Goal: Navigation & Orientation: Find specific page/section

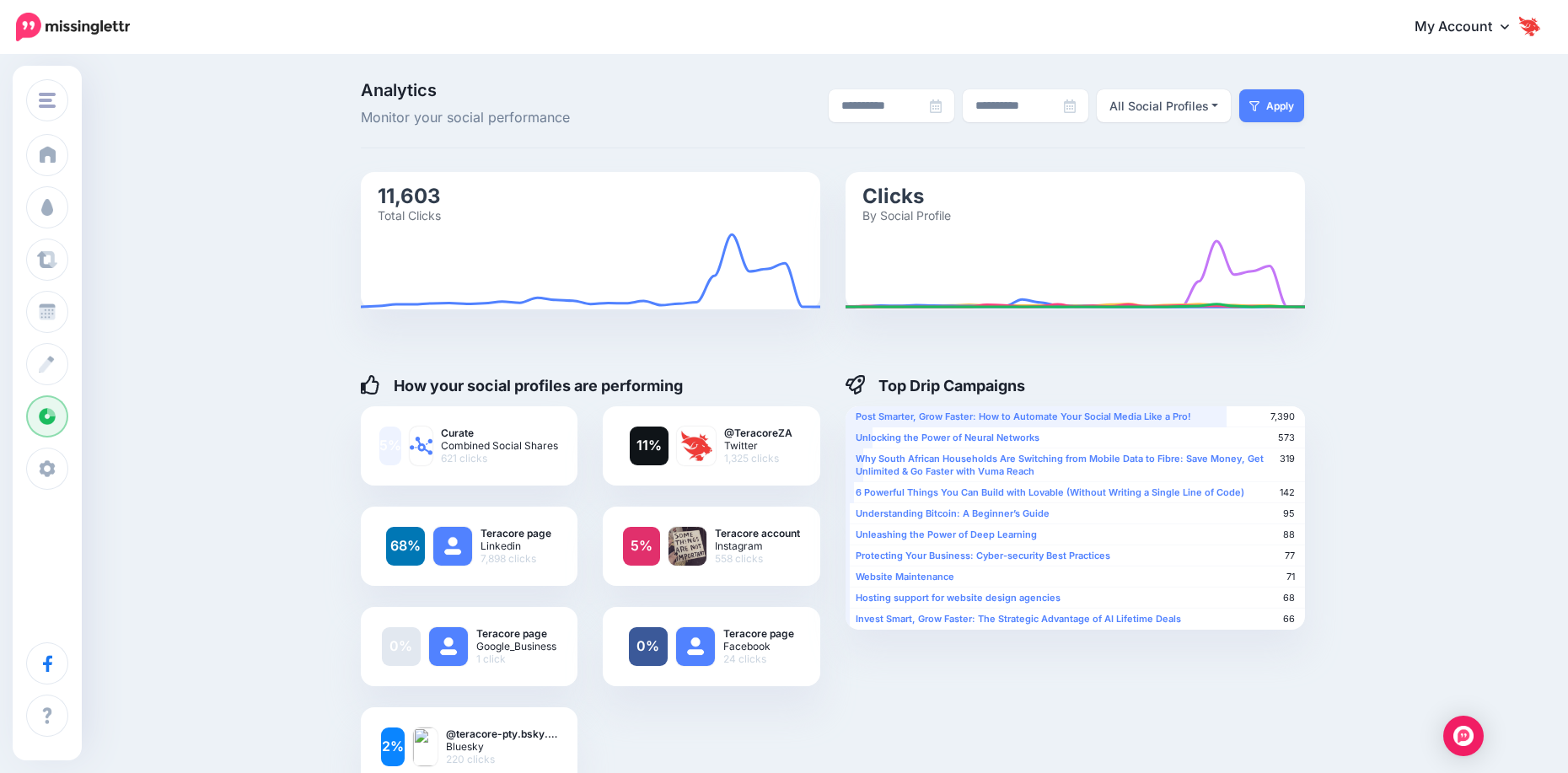
click at [43, 103] on img "button" at bounding box center [46, 99] width 17 height 15
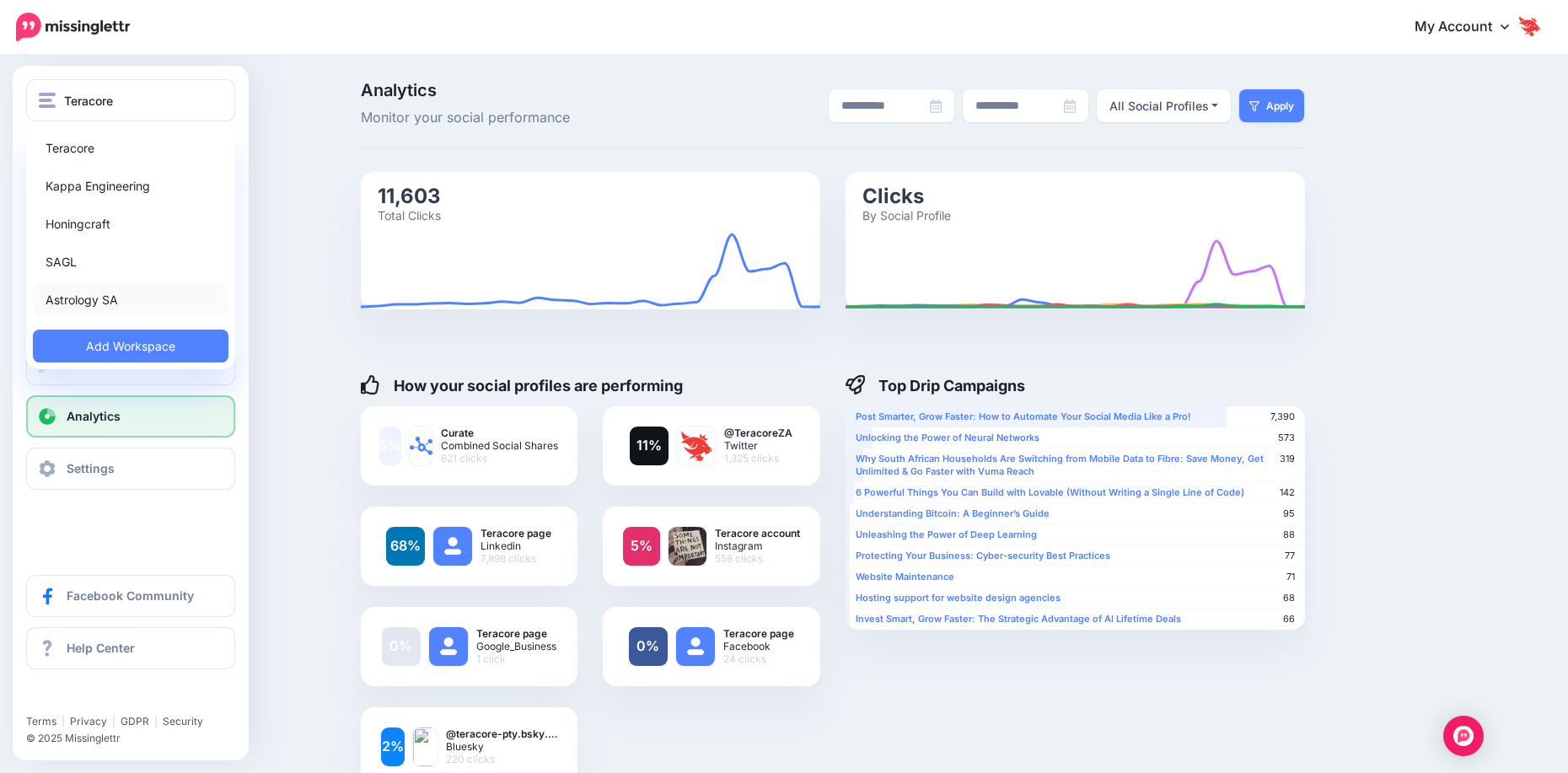
click at [72, 293] on link "Astrology SA" at bounding box center [131, 300] width 195 height 33
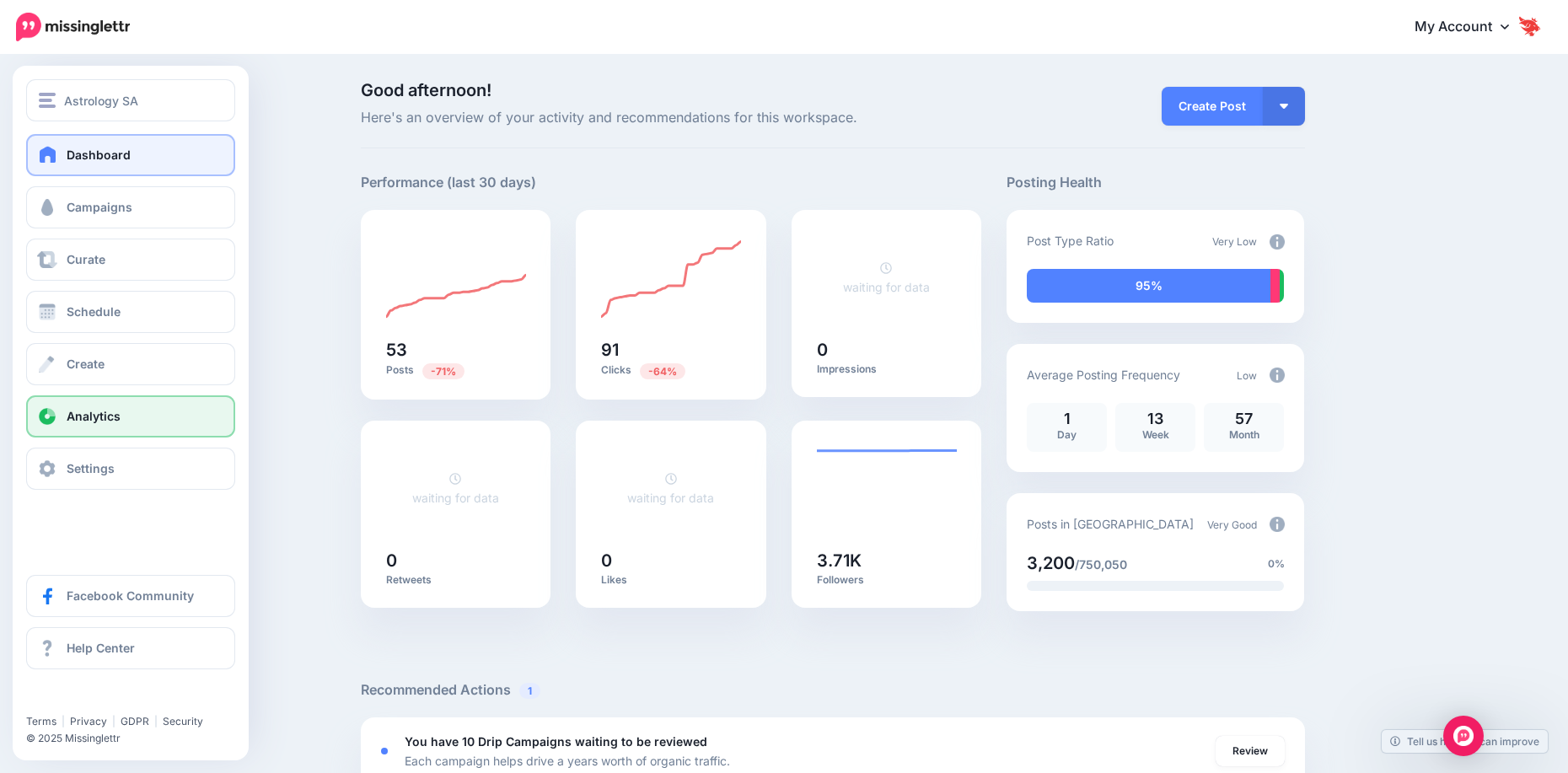
click at [79, 425] on link "Analytics" at bounding box center [131, 416] width 209 height 42
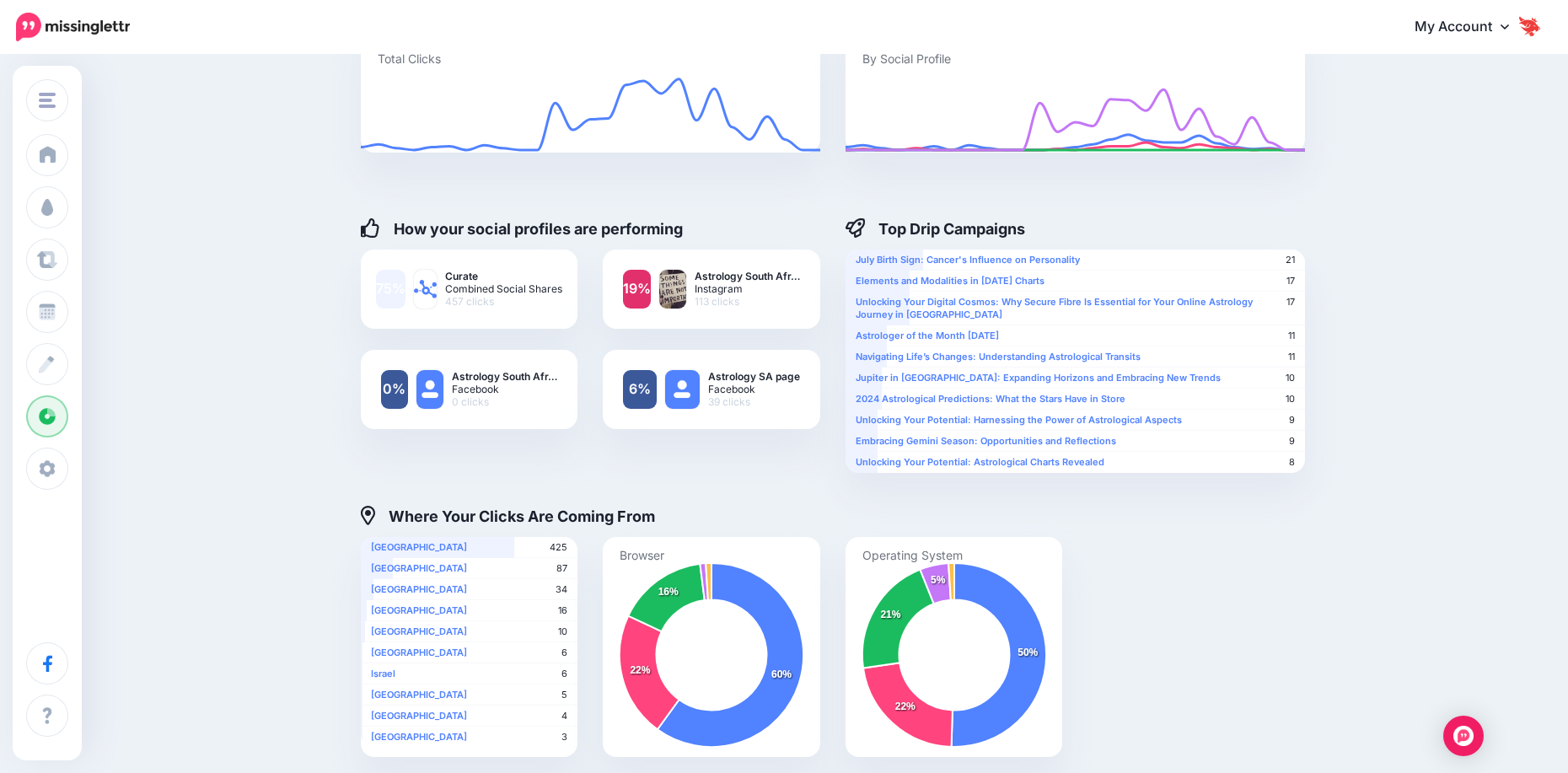
scroll to position [168, 0]
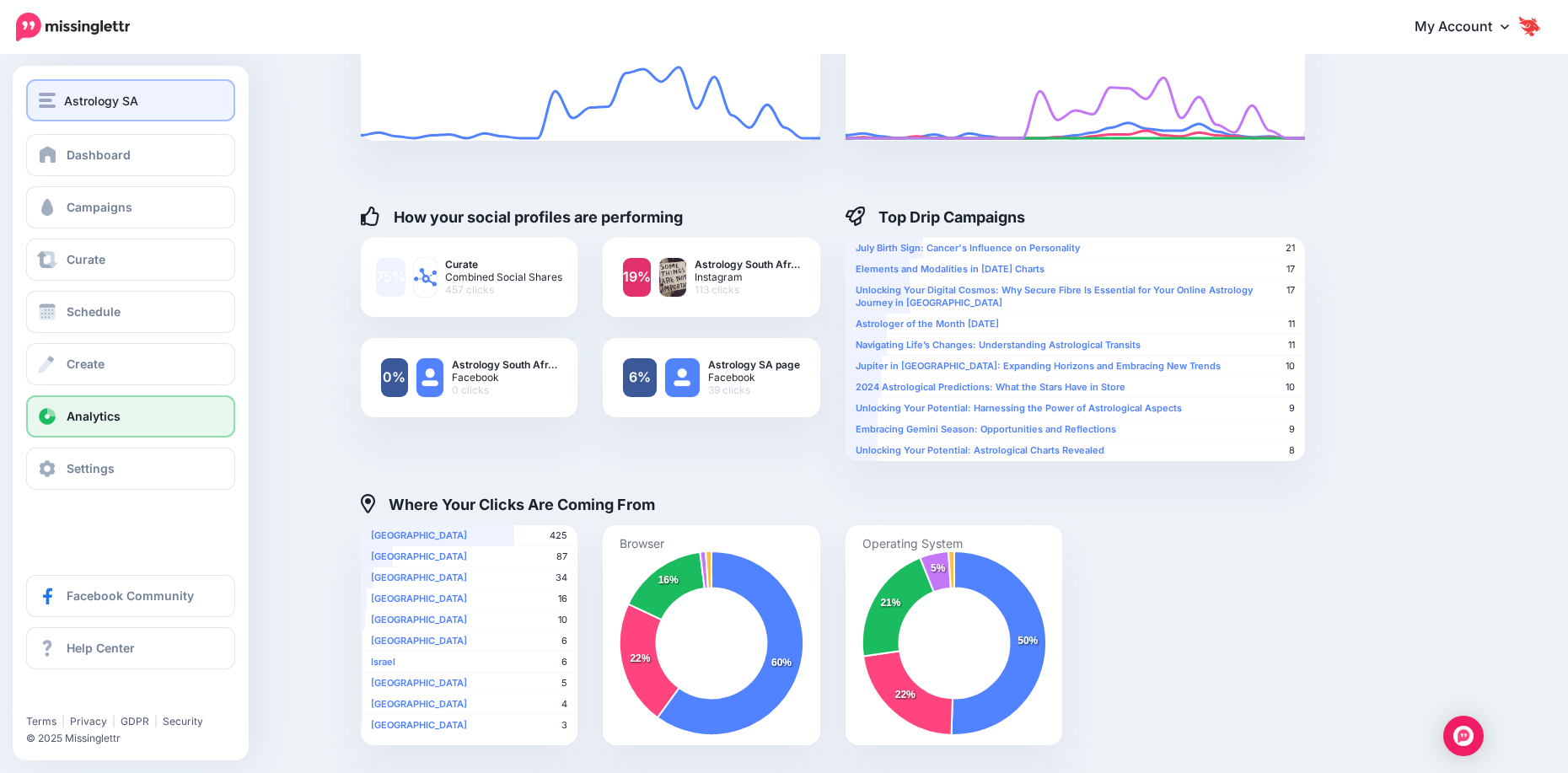
drag, startPoint x: 79, startPoint y: 98, endPoint x: 82, endPoint y: 106, distance: 8.5
click at [79, 98] on span "Astrology SA" at bounding box center [100, 100] width 74 height 19
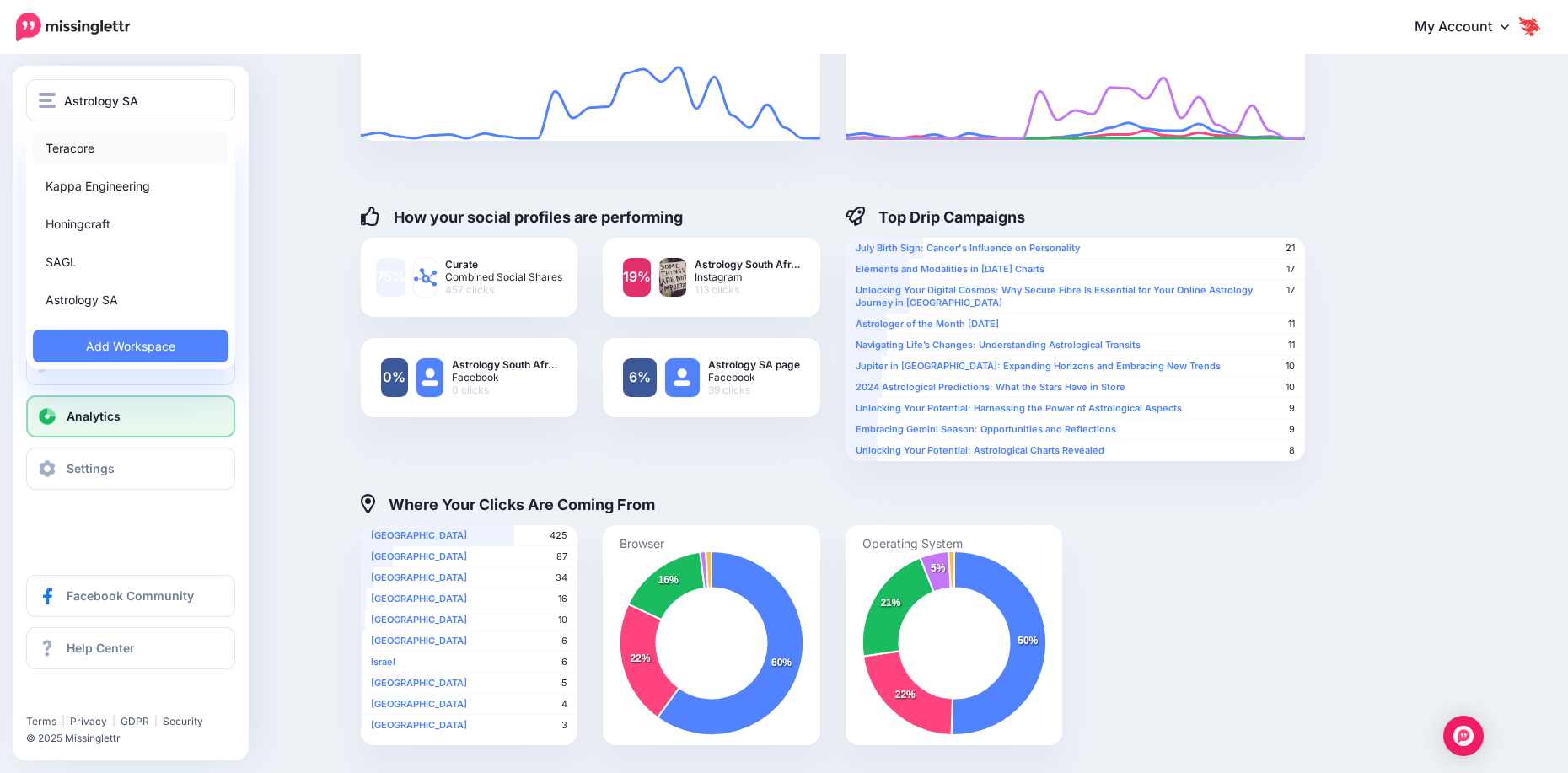
click at [108, 141] on link "Teracore" at bounding box center [131, 148] width 195 height 33
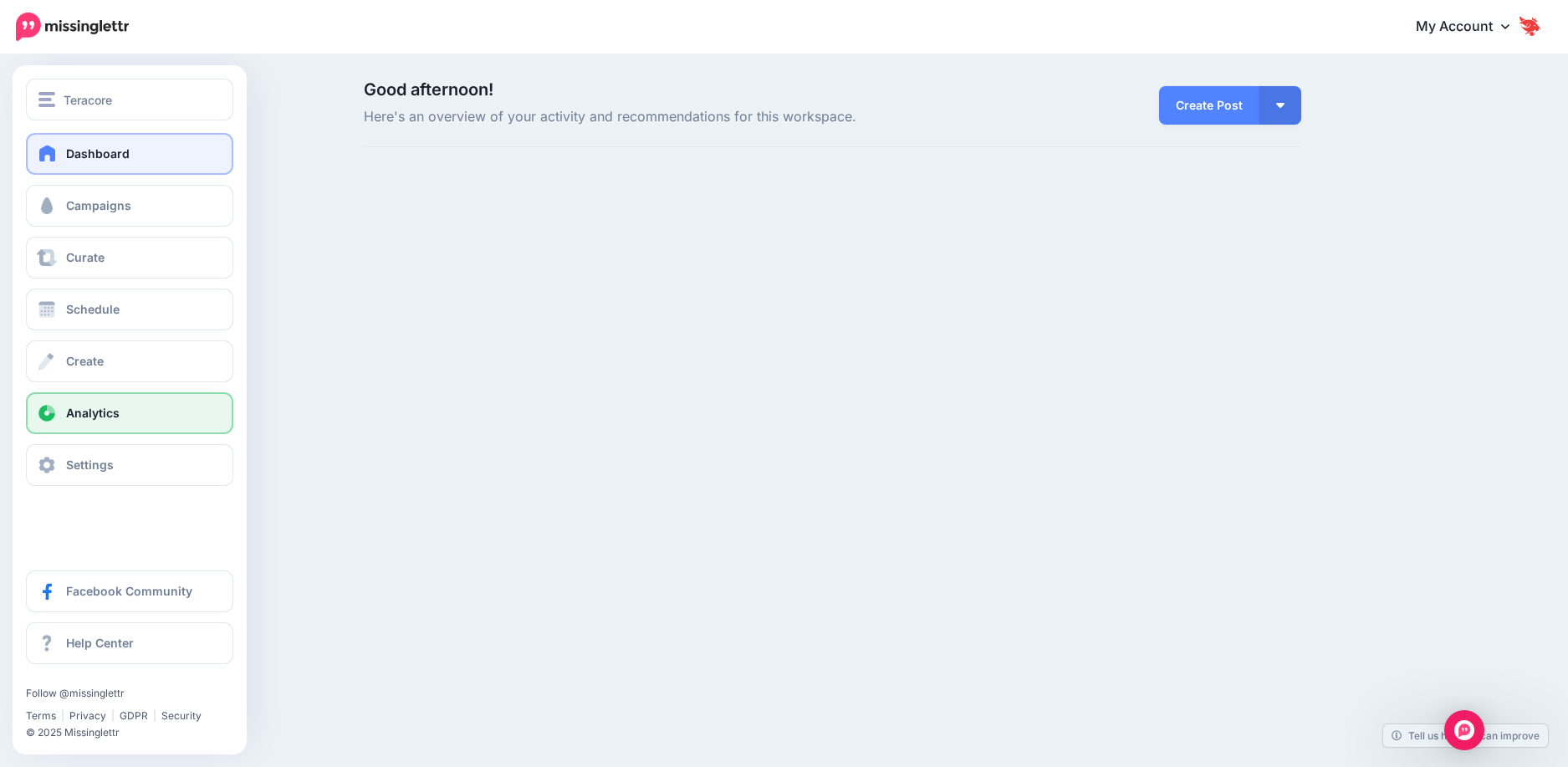
click at [68, 420] on link "Analytics" at bounding box center [130, 413] width 208 height 42
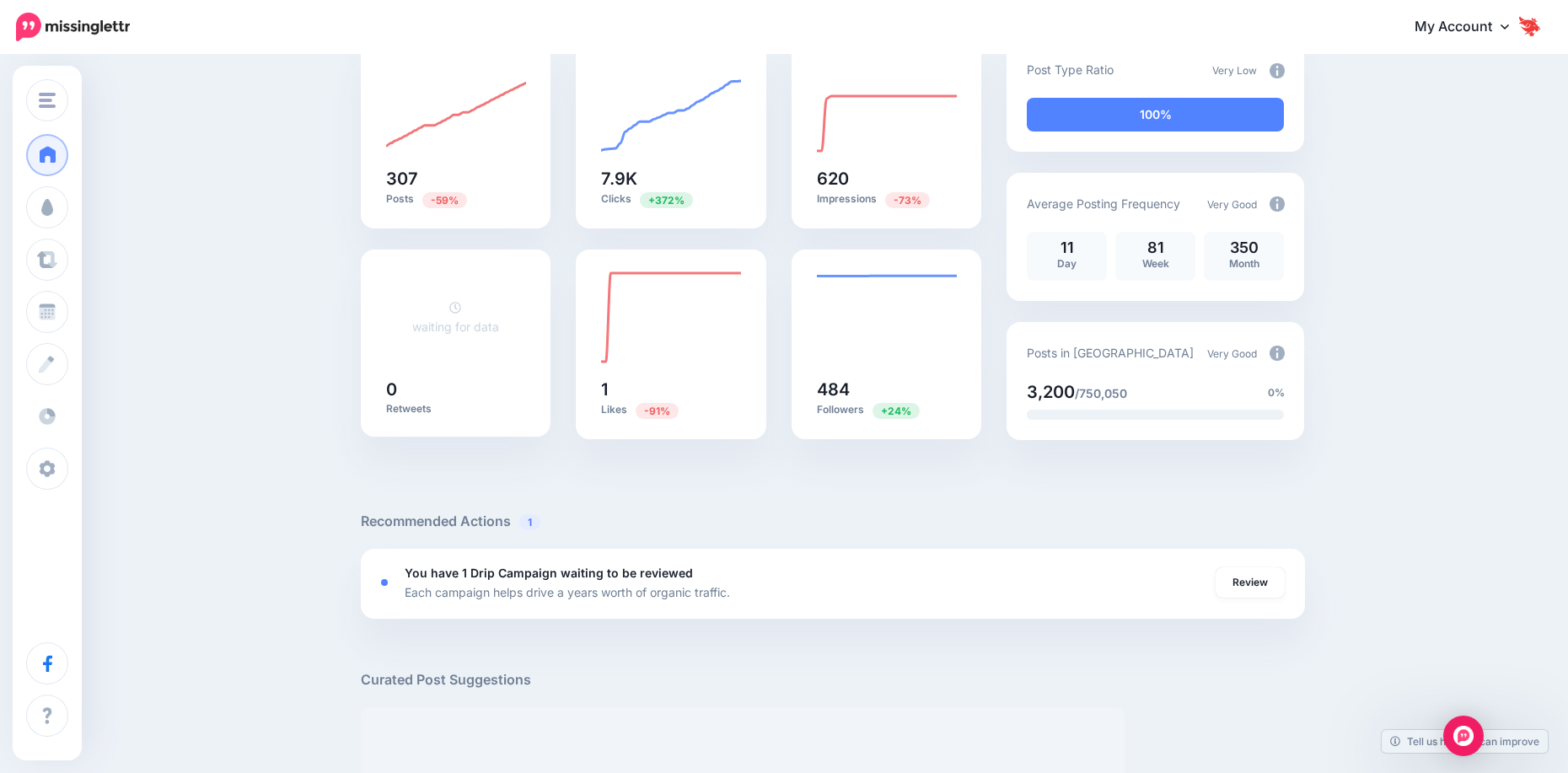
scroll to position [168, 0]
